Goal: Information Seeking & Learning: Learn about a topic

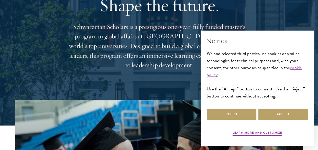
scroll to position [50, 0]
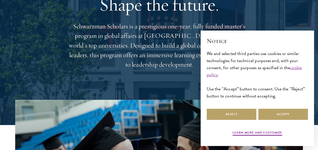
click at [157, 63] on p "Schwarzman Scholars is a prestigious one-year, fully funded master’s program in…" at bounding box center [159, 46] width 182 height 48
click at [277, 114] on button "Accept" at bounding box center [283, 114] width 50 height 11
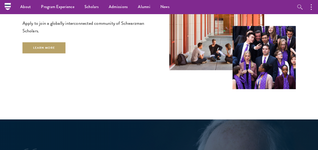
scroll to position [824, 0]
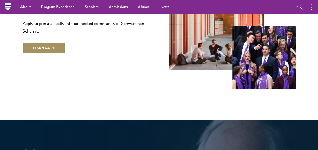
click at [48, 42] on link "Learn More" at bounding box center [44, 47] width 43 height 11
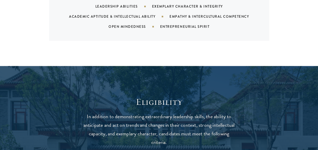
scroll to position [630, 0]
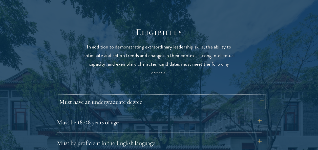
click at [146, 104] on button "Must have an undergraduate degree" at bounding box center [161, 102] width 205 height 12
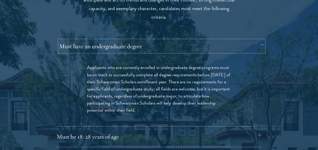
scroll to position [686, 0]
click at [180, 48] on button "Must have an undergraduate degree" at bounding box center [161, 46] width 205 height 12
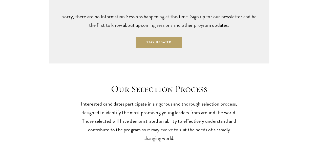
scroll to position [1423, 0]
